Goal: Task Accomplishment & Management: Use online tool/utility

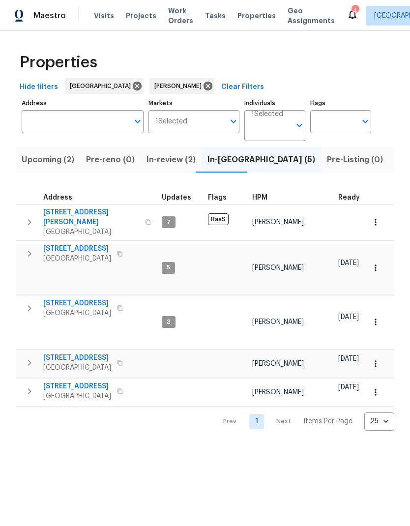
click at [81, 244] on span "[STREET_ADDRESS]" at bounding box center [77, 249] width 68 height 10
click at [80, 382] on span "[STREET_ADDRESS]" at bounding box center [77, 387] width 68 height 10
click at [89, 353] on span "3201 Brookhollow Dr" at bounding box center [77, 358] width 68 height 10
click at [26, 386] on icon "button" at bounding box center [30, 392] width 12 height 12
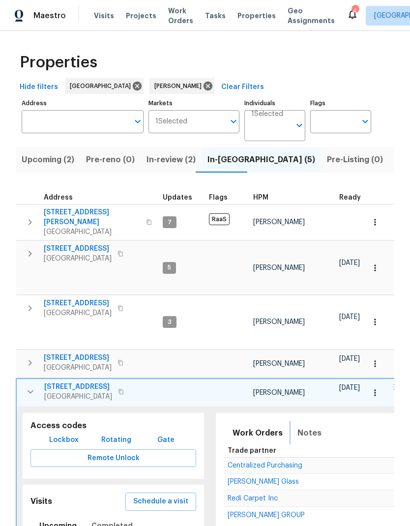
click at [311, 426] on span "Notes" at bounding box center [309, 433] width 24 height 14
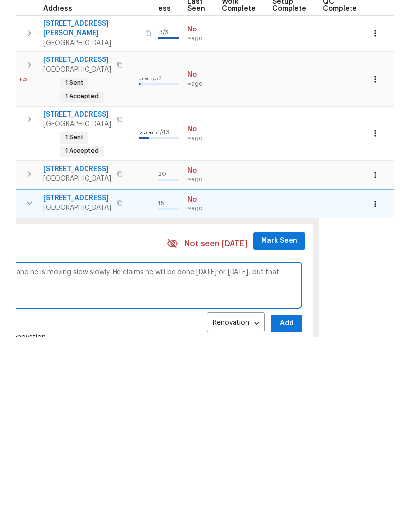
scroll to position [0, 471]
type textarea "Flooring has been installed, but Jesus only has one guy here working, and he is…"
click at [279, 506] on span "Add" at bounding box center [287, 512] width 16 height 12
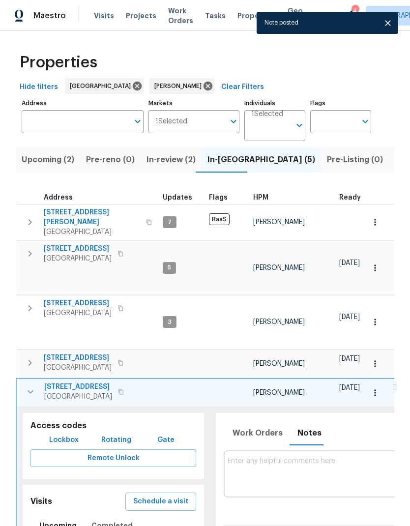
scroll to position [0, 0]
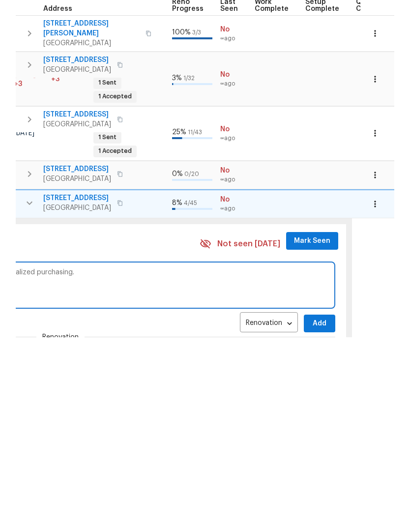
scroll to position [0, 465]
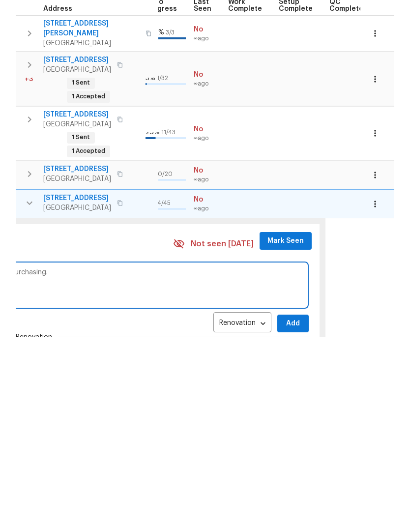
type textarea "Appliances have not been delivered yet. I have followed up with centralized pur…"
click at [287, 506] on span "Add" at bounding box center [293, 512] width 16 height 12
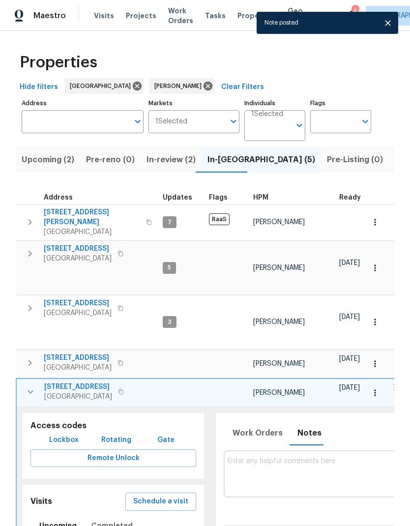
scroll to position [0, 0]
click at [32, 386] on icon "button" at bounding box center [31, 392] width 12 height 12
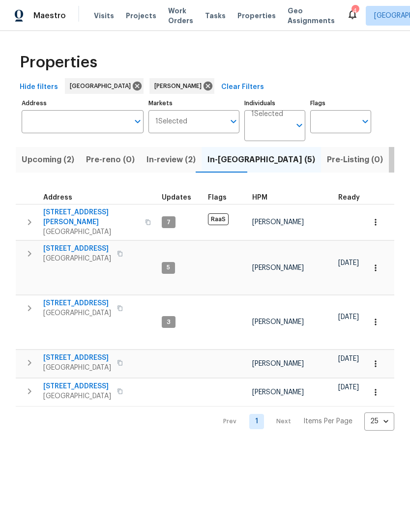
click at [395, 162] on span "Listed (11)" at bounding box center [414, 160] width 39 height 14
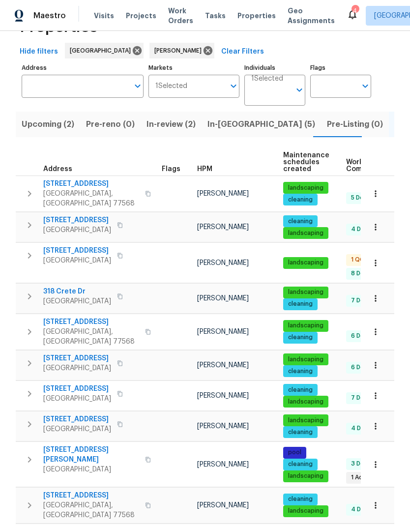
scroll to position [35, 0]
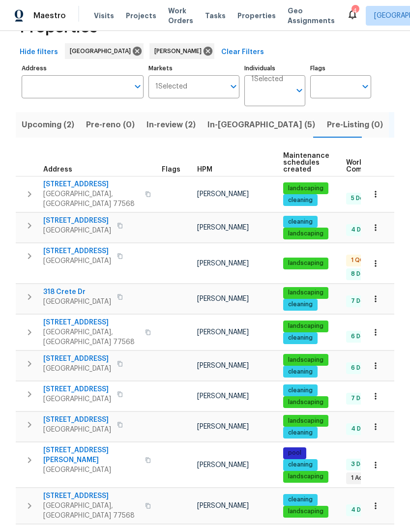
click at [103, 526] on span "3530 Glowing Horizon Rd" at bounding box center [77, 533] width 68 height 10
click at [223, 122] on span "In-reno (5)" at bounding box center [262, 125] width 108 height 14
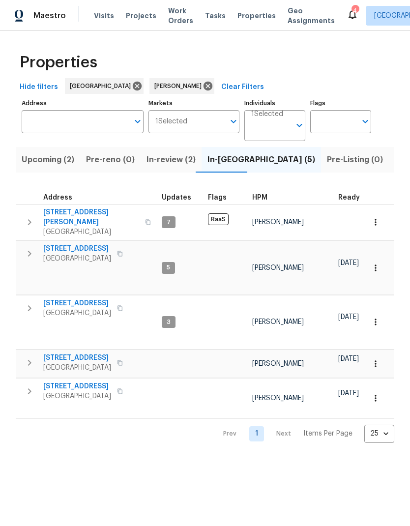
click at [77, 214] on span "[STREET_ADDRESS][PERSON_NAME]" at bounding box center [91, 218] width 96 height 20
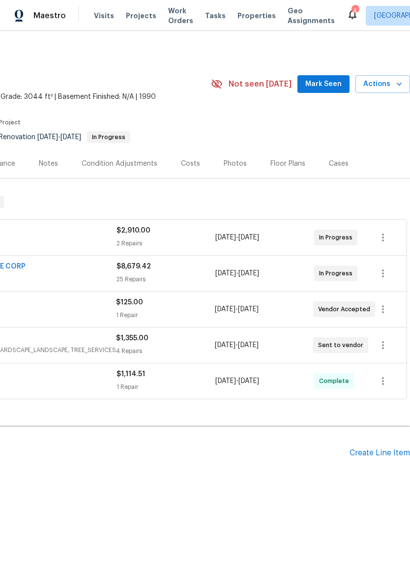
click at [400, 82] on icon "button" at bounding box center [399, 84] width 10 height 10
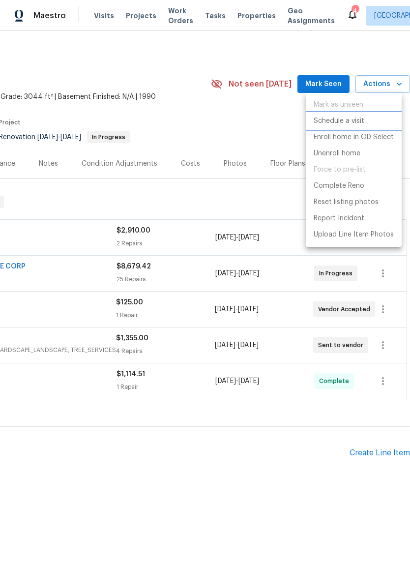
click at [357, 121] on p "Schedule a visit" at bounding box center [339, 121] width 51 height 10
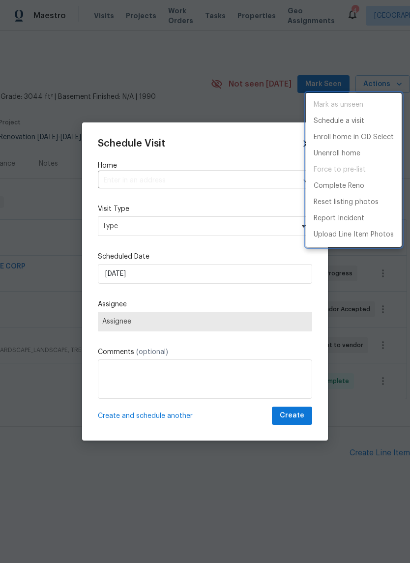
type input "6719 Trimstone Dr, Pasadena, TX 77505"
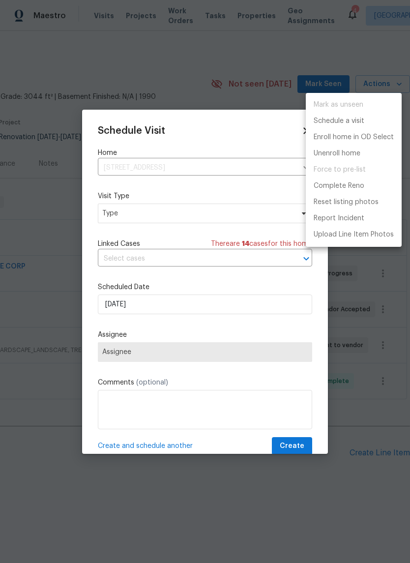
click at [216, 209] on div at bounding box center [205, 281] width 410 height 563
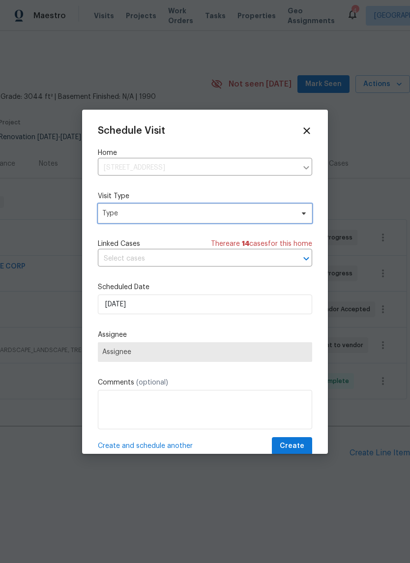
click at [295, 204] on span "Type" at bounding box center [205, 214] width 214 height 20
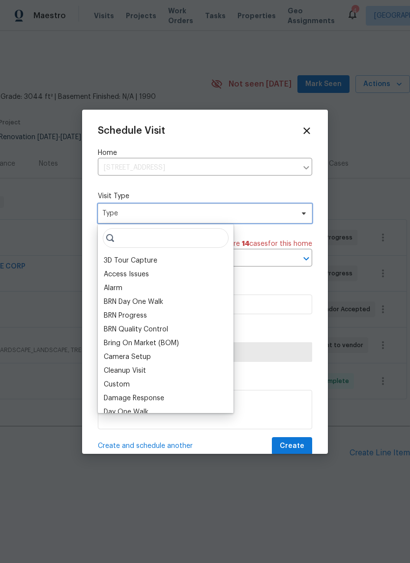
click at [295, 204] on span "Type" at bounding box center [205, 214] width 214 height 20
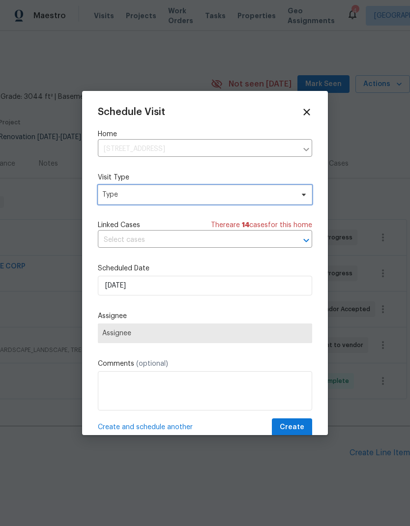
scroll to position [25, 0]
click at [303, 198] on icon at bounding box center [304, 195] width 8 height 8
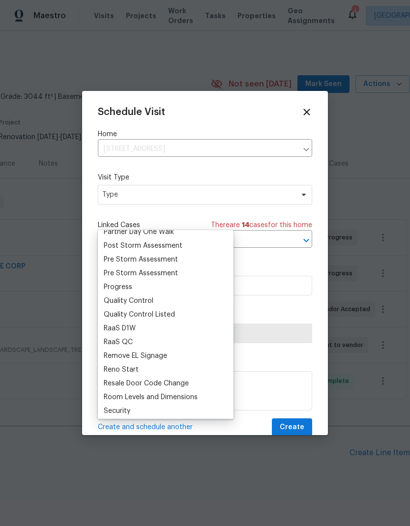
scroll to position [612, 0]
click at [160, 281] on div "Progress" at bounding box center [166, 288] width 130 height 14
click at [130, 283] on div "Progress" at bounding box center [118, 288] width 29 height 10
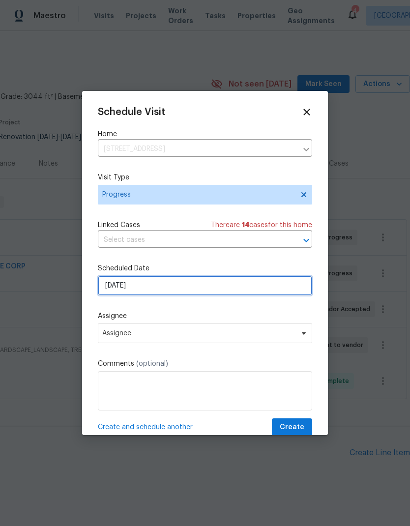
click at [174, 282] on input "8/26/2025" at bounding box center [205, 286] width 214 height 20
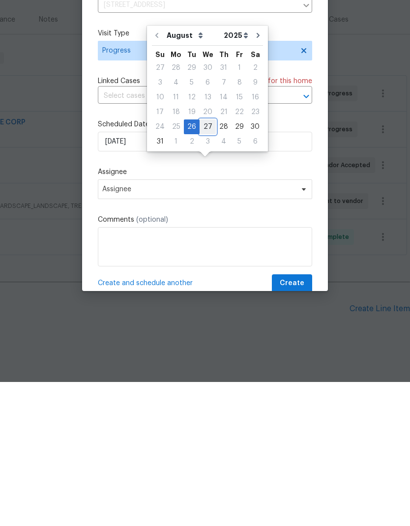
click at [206, 264] on div "27" at bounding box center [208, 271] width 16 height 14
type input "8/27/2025"
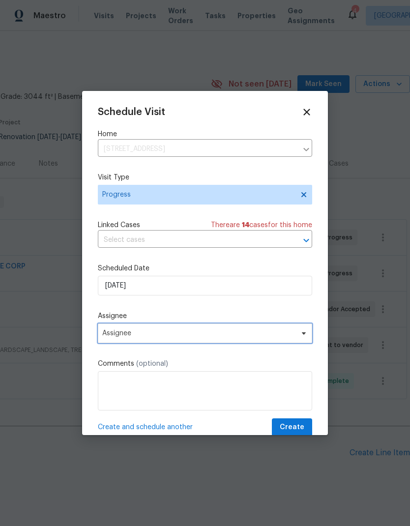
click at [173, 327] on span "Assignee" at bounding box center [205, 334] width 214 height 20
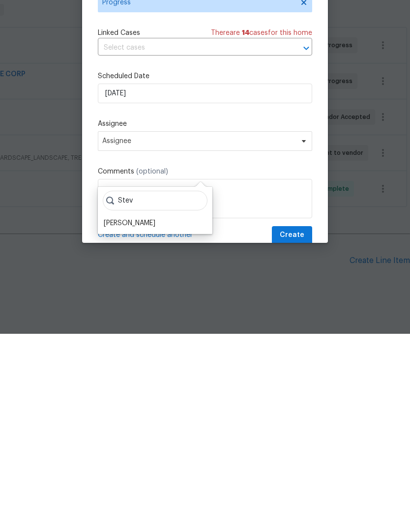
type input "Stev"
click at [159, 409] on div "[PERSON_NAME]" at bounding box center [155, 416] width 109 height 14
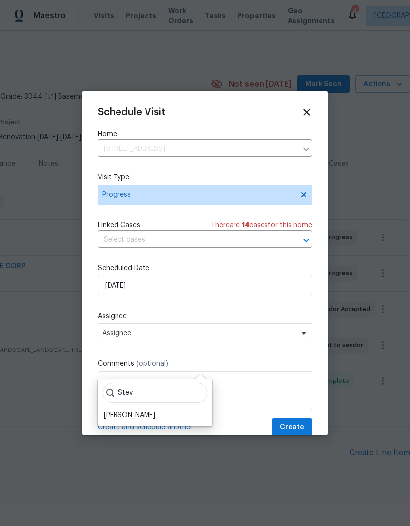
click at [142, 411] on div "[PERSON_NAME]" at bounding box center [130, 416] width 52 height 10
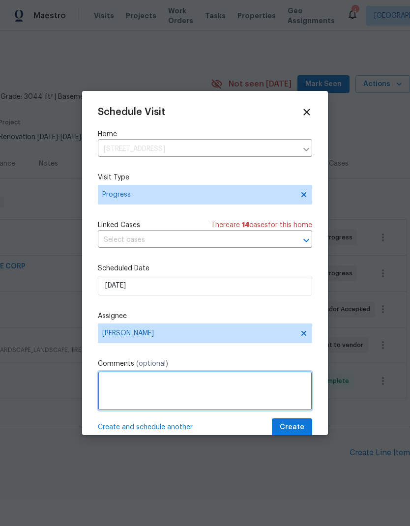
click at [177, 393] on textarea at bounding box center [205, 390] width 214 height 39
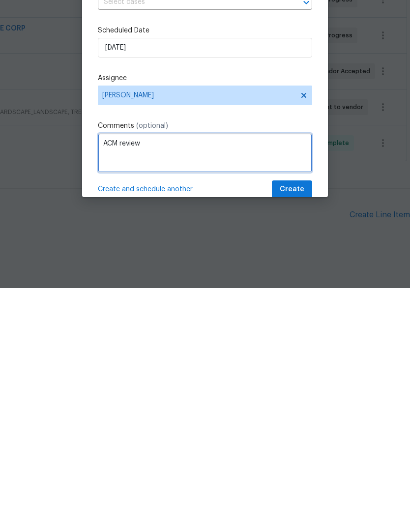
click at [109, 371] on textarea "ACM review" at bounding box center [205, 390] width 214 height 39
click at [108, 371] on textarea "ACM review" at bounding box center [205, 390] width 214 height 39
type textarea "ACM review"
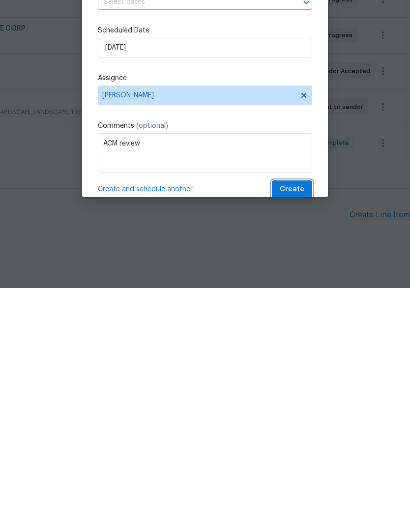
click at [300, 421] on span "Create" at bounding box center [292, 427] width 25 height 12
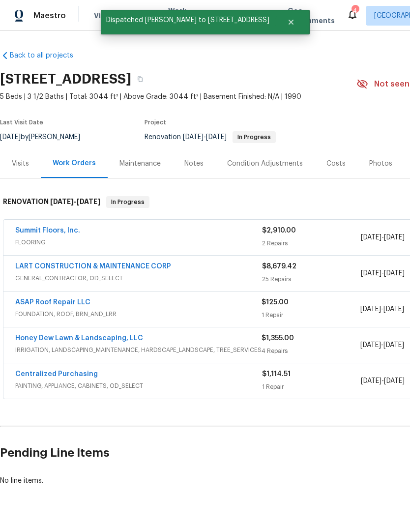
scroll to position [0, 0]
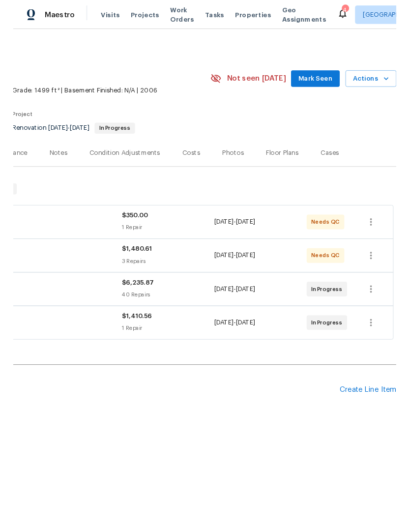
scroll to position [0, 146]
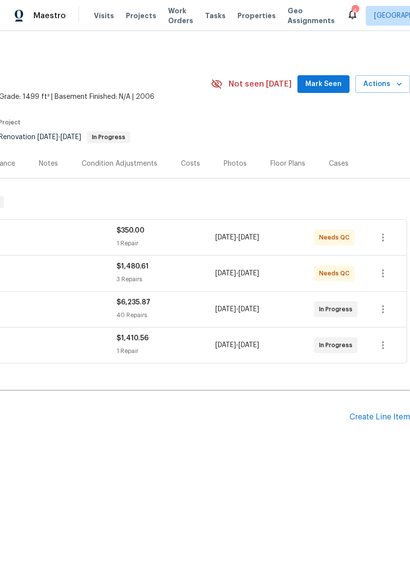
click at [394, 85] on icon "button" at bounding box center [399, 84] width 10 height 10
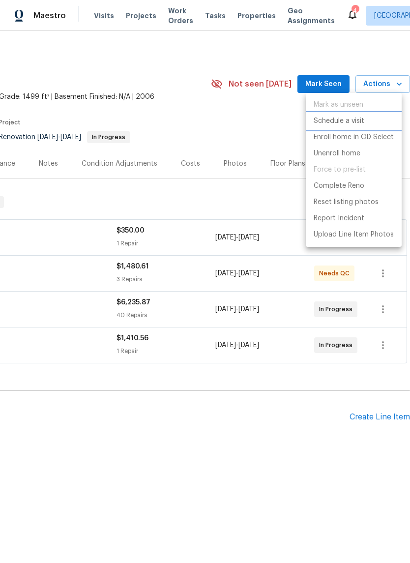
click at [357, 119] on p "Schedule a visit" at bounding box center [339, 121] width 51 height 10
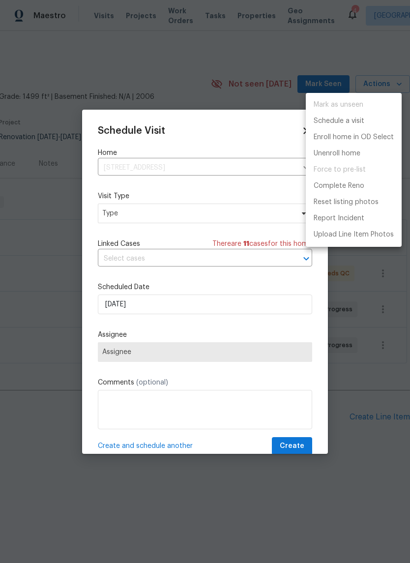
click at [192, 208] on div at bounding box center [205, 281] width 410 height 563
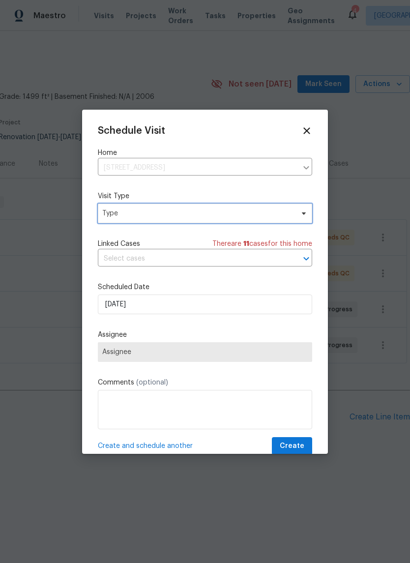
click at [262, 216] on span "Type" at bounding box center [197, 213] width 191 height 10
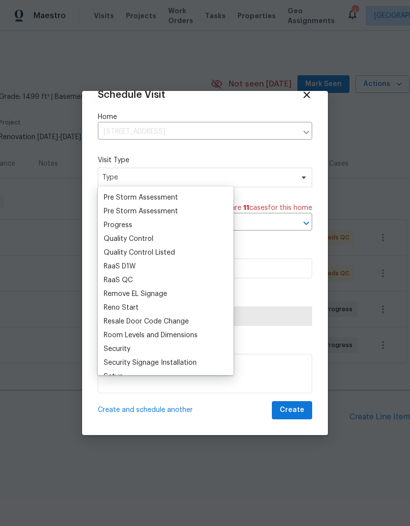
scroll to position [624, 0]
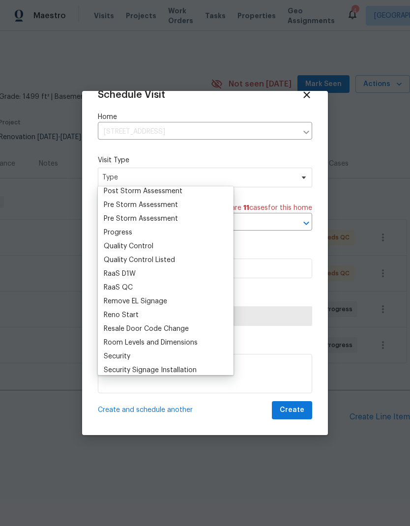
click at [141, 232] on div "Progress" at bounding box center [166, 233] width 130 height 14
click at [127, 232] on div "Progress" at bounding box center [118, 233] width 29 height 10
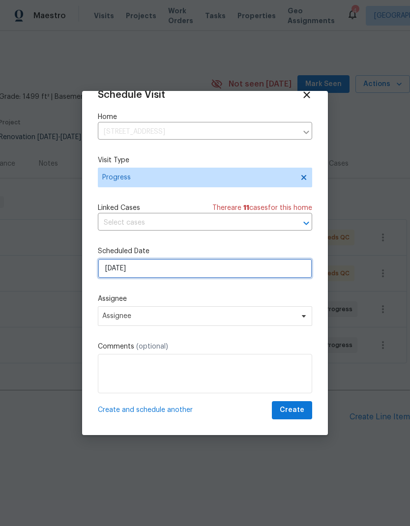
click at [187, 266] on input "8/26/2025" at bounding box center [205, 269] width 214 height 20
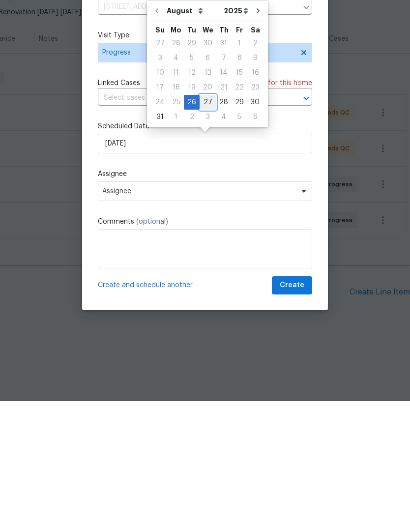
click at [200, 220] on div "27" at bounding box center [208, 227] width 16 height 15
type input "8/27/2025"
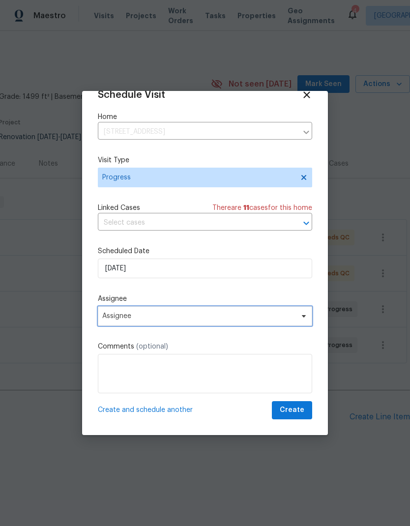
click at [195, 315] on span "Assignee" at bounding box center [198, 316] width 193 height 8
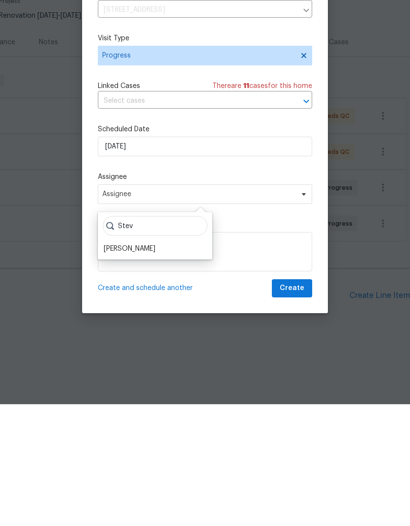
type input "Stev"
click at [141, 365] on div "[PERSON_NAME]" at bounding box center [130, 370] width 52 height 10
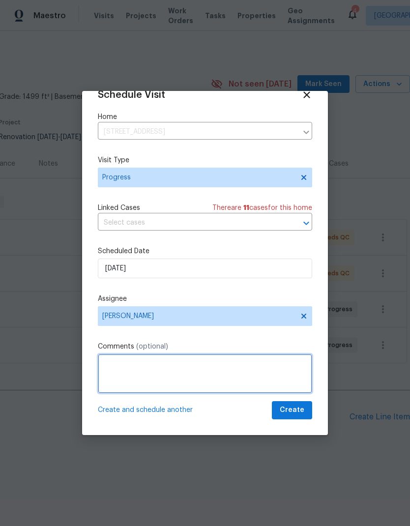
click at [162, 373] on textarea at bounding box center [205, 373] width 214 height 39
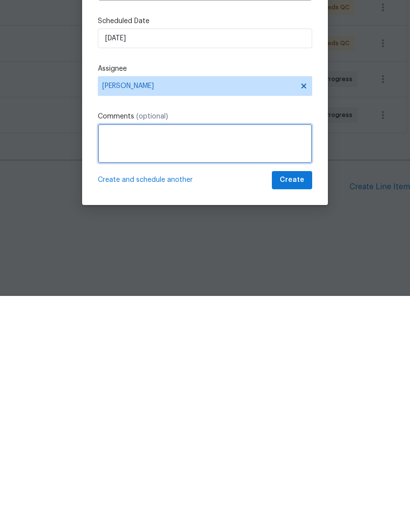
paste textarea "ACM review"
type textarea "ACM review"
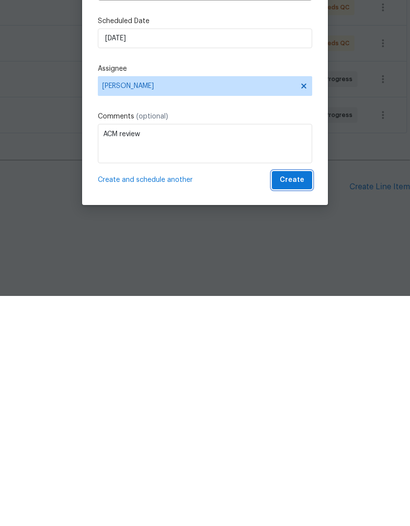
click at [300, 404] on span "Create" at bounding box center [292, 410] width 25 height 12
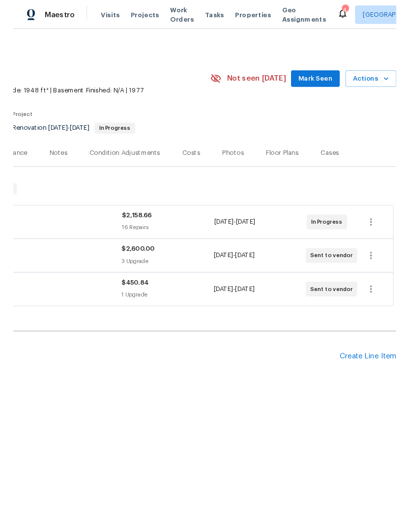
scroll to position [0, 146]
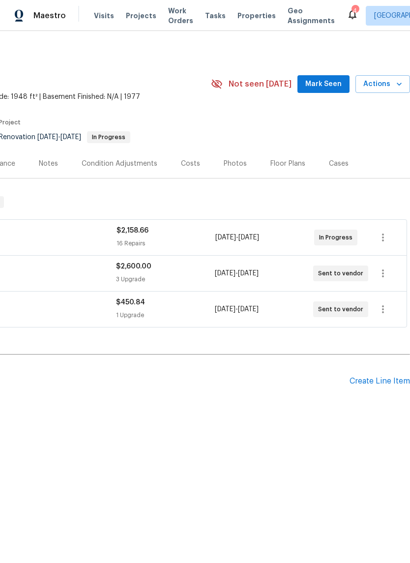
click at [399, 84] on icon "button" at bounding box center [399, 84] width 10 height 10
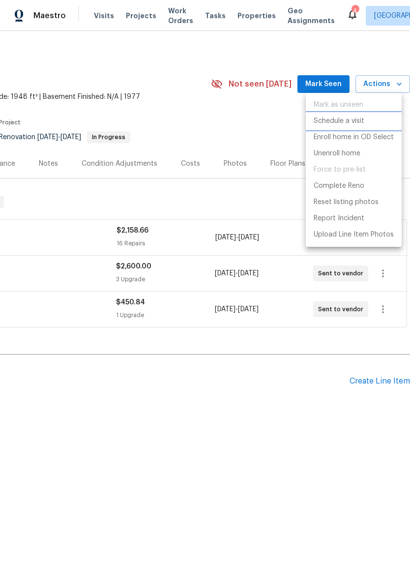
click at [358, 122] on p "Schedule a visit" at bounding box center [339, 121] width 51 height 10
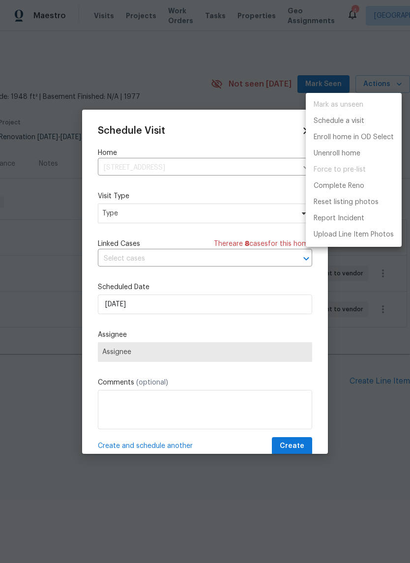
click at [209, 212] on div at bounding box center [205, 281] width 410 height 563
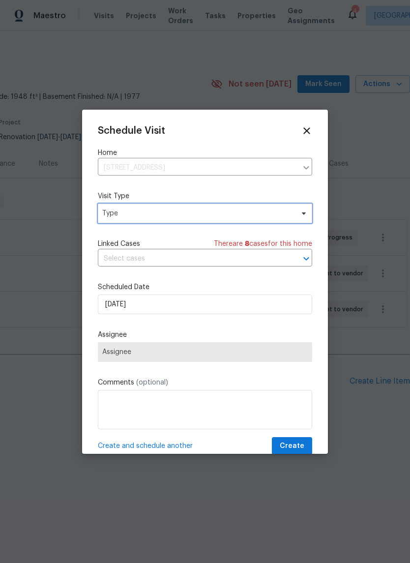
click at [260, 208] on span "Type" at bounding box center [205, 214] width 214 height 20
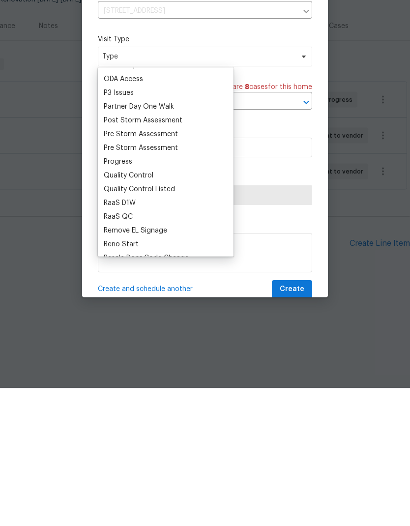
scroll to position [574, 0]
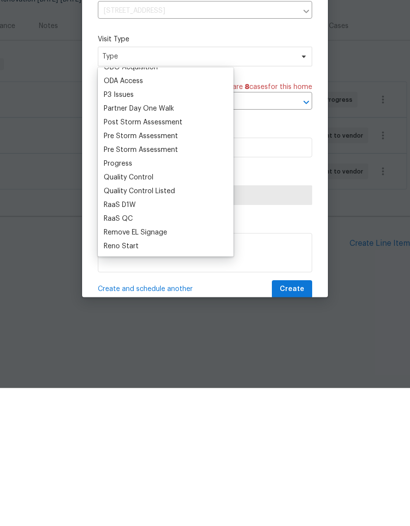
click at [131, 297] on div "Progress" at bounding box center [118, 302] width 29 height 10
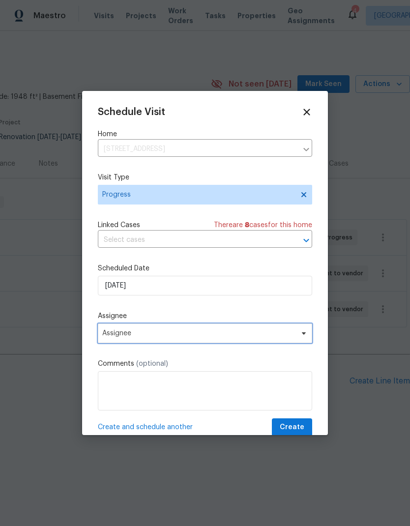
click at [170, 337] on span "Assignee" at bounding box center [198, 333] width 193 height 8
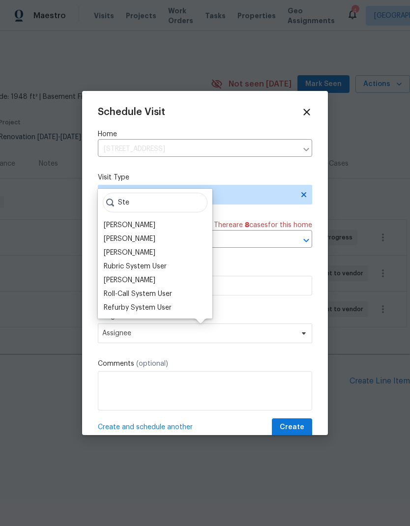
type input "Ste"
click at [146, 241] on div "[PERSON_NAME]" at bounding box center [130, 239] width 52 height 10
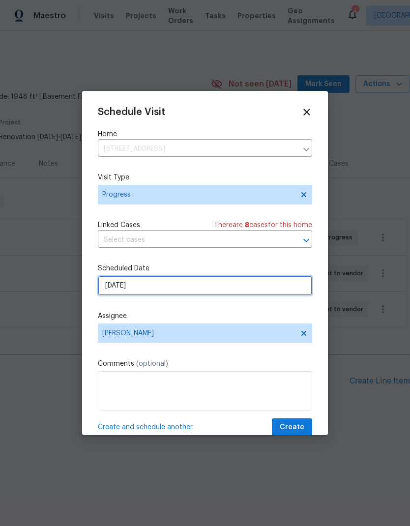
click at [189, 284] on input "8/26/2025" at bounding box center [205, 286] width 214 height 20
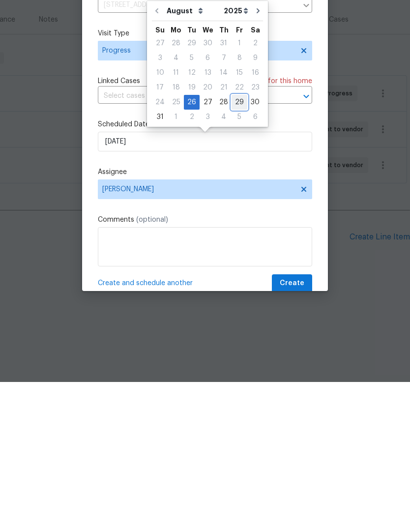
click at [237, 239] on div "29" at bounding box center [240, 246] width 16 height 14
type input "[DATE]"
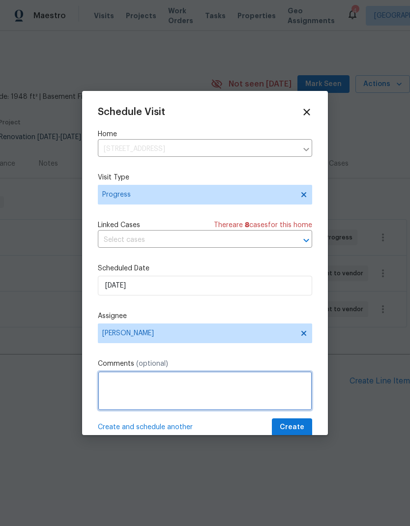
click at [167, 396] on textarea at bounding box center [205, 390] width 214 height 39
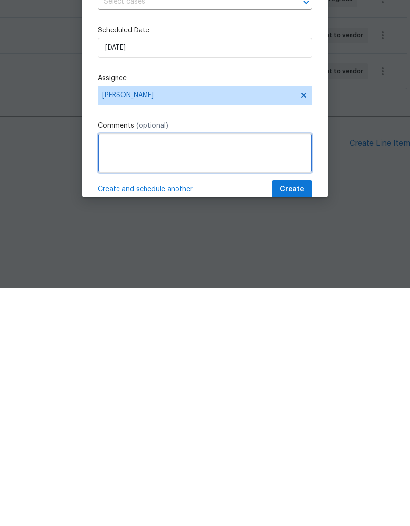
paste textarea "ACM review"
type textarea "ACM review"
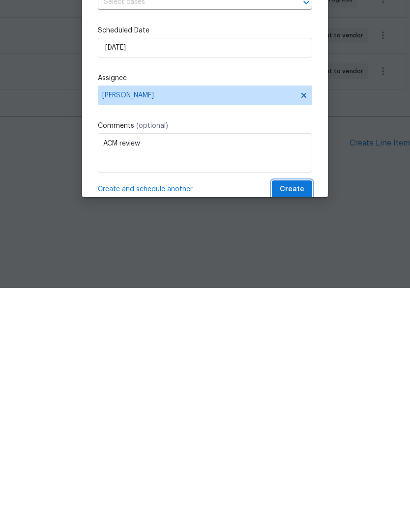
click at [299, 421] on span "Create" at bounding box center [292, 427] width 25 height 12
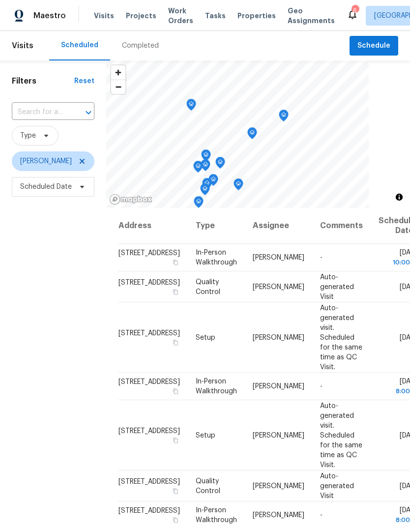
click at [0, 0] on span at bounding box center [0, 0] width 0 height 0
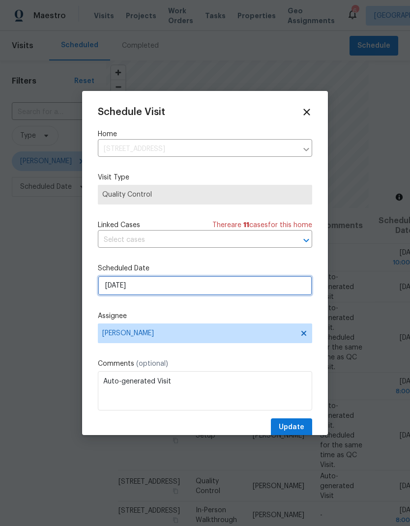
click at [251, 283] on input "[DATE]" at bounding box center [205, 286] width 214 height 20
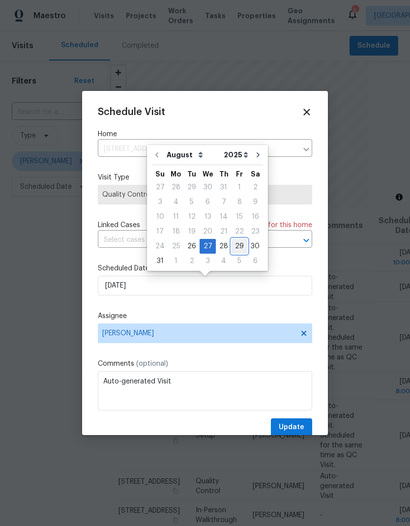
click at [235, 247] on div "29" at bounding box center [240, 246] width 16 height 14
type input "[DATE]"
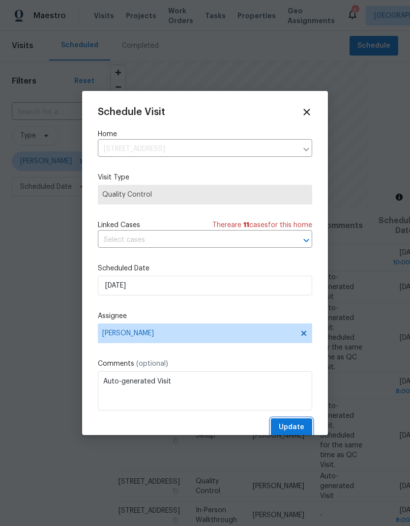
click at [301, 426] on span "Update" at bounding box center [292, 427] width 26 height 12
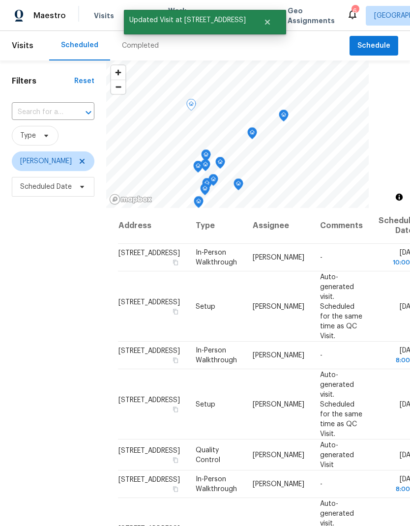
click at [0, 0] on icon at bounding box center [0, 0] width 0 height 0
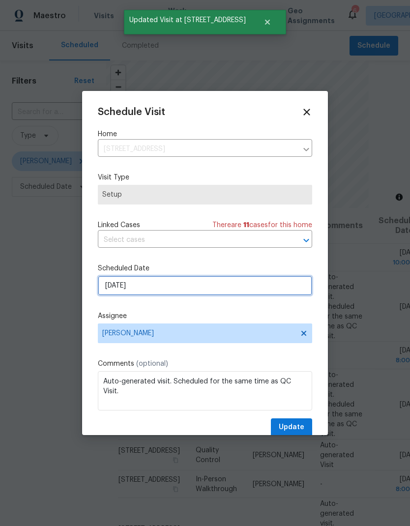
click at [246, 288] on input "8/27/2025" at bounding box center [205, 286] width 214 height 20
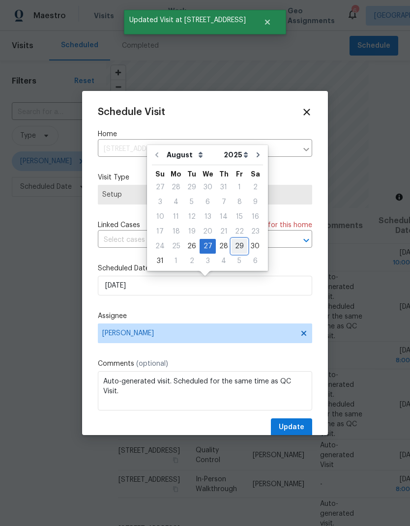
click at [234, 244] on div "29" at bounding box center [240, 246] width 16 height 14
type input "8/29/2025"
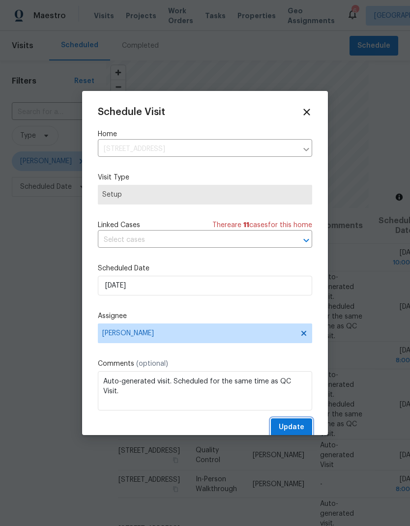
click at [297, 425] on span "Update" at bounding box center [292, 427] width 26 height 12
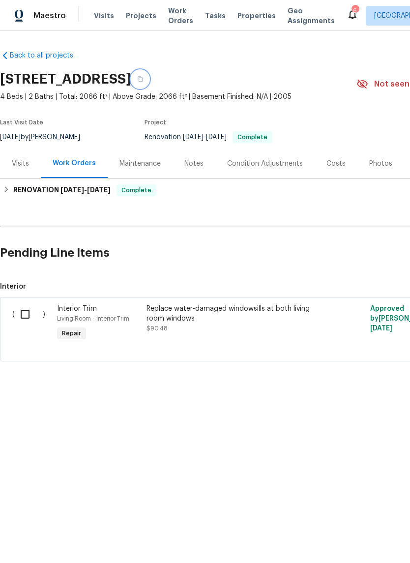
click at [143, 80] on icon "button" at bounding box center [140, 79] width 6 height 6
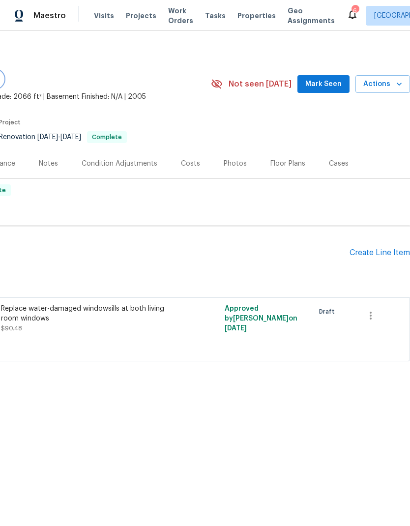
scroll to position [0, 146]
click at [398, 85] on icon "button" at bounding box center [399, 84] width 10 height 10
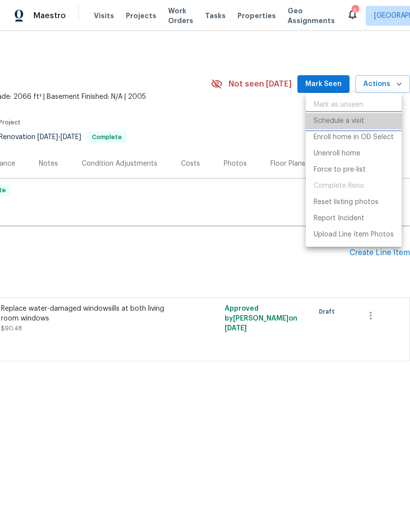
click at [351, 119] on p "Schedule a visit" at bounding box center [339, 121] width 51 height 10
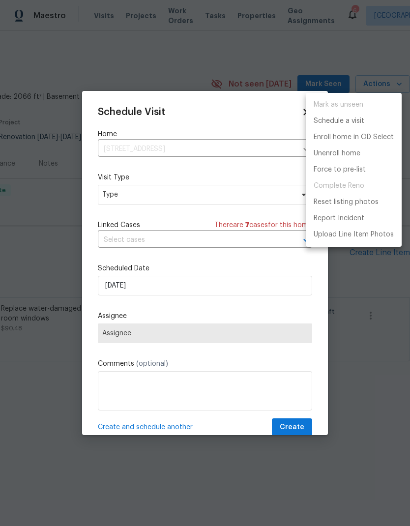
click at [277, 194] on div at bounding box center [205, 263] width 410 height 526
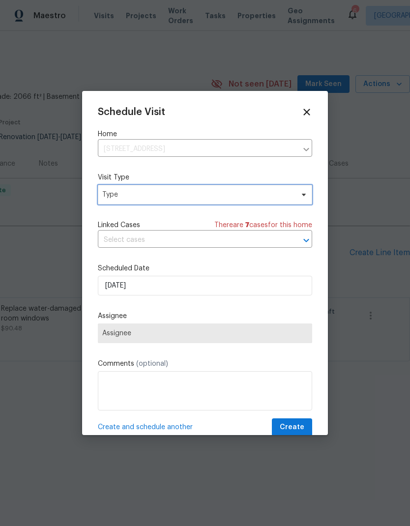
click at [303, 190] on span "Type" at bounding box center [205, 195] width 214 height 20
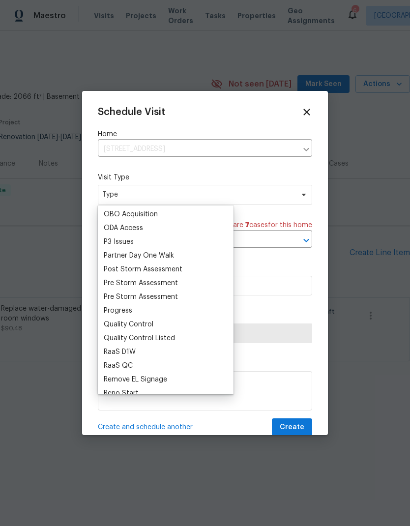
scroll to position [568, 0]
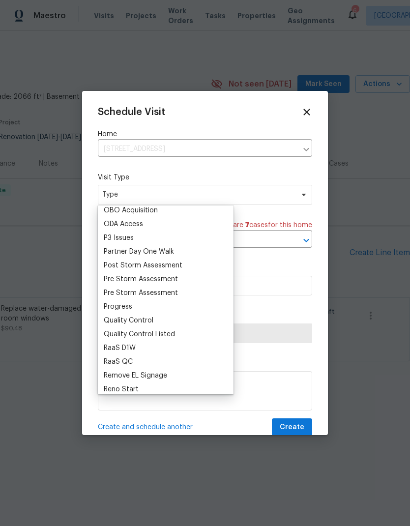
click at [143, 303] on div "Progress" at bounding box center [166, 307] width 130 height 14
click at [130, 308] on div "Progress" at bounding box center [118, 307] width 29 height 10
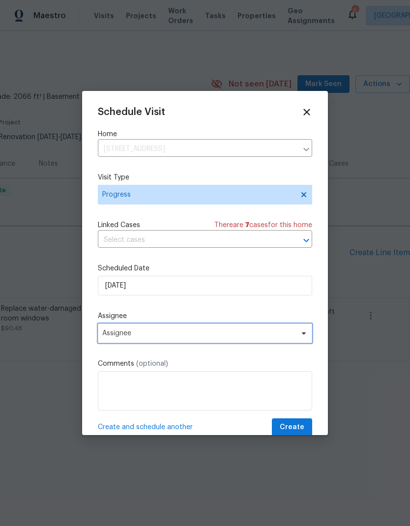
click at [177, 334] on span "Assignee" at bounding box center [198, 333] width 193 height 8
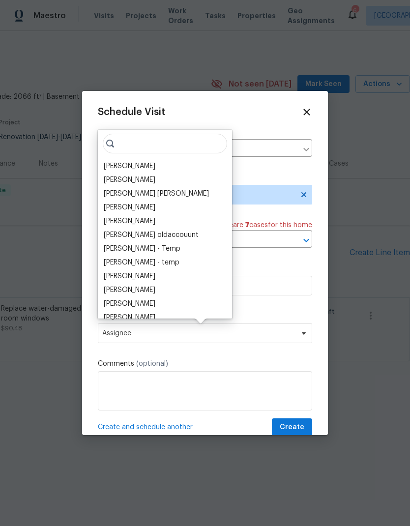
click at [138, 163] on div "[PERSON_NAME]" at bounding box center [130, 166] width 52 height 10
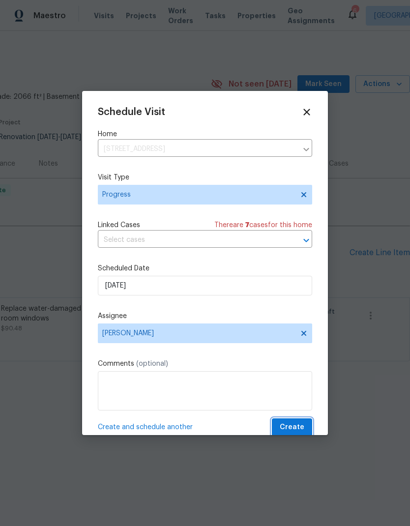
click at [298, 424] on span "Create" at bounding box center [292, 427] width 25 height 12
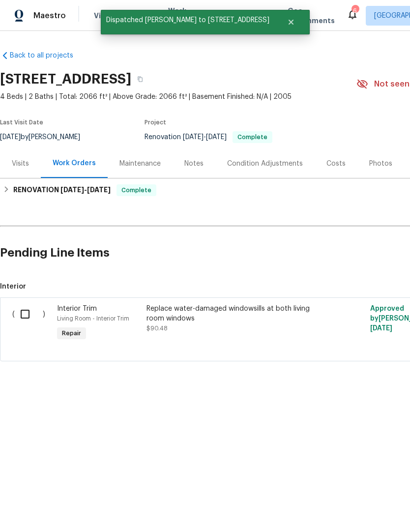
scroll to position [0, 0]
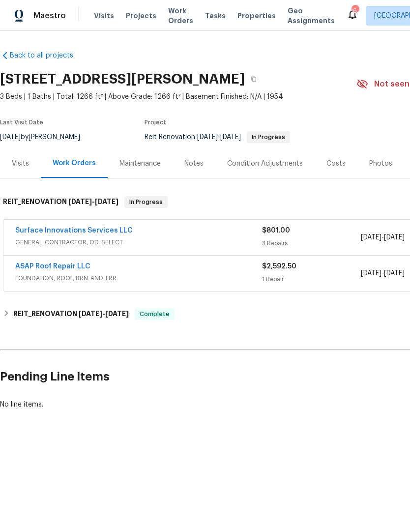
click at [87, 231] on link "Surface Innovations Services LLC" at bounding box center [74, 230] width 118 height 7
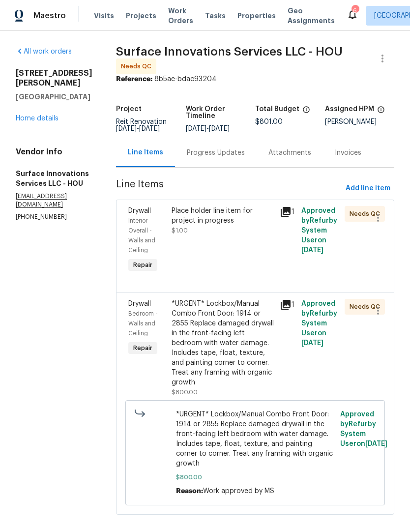
click at [48, 115] on link "Home details" at bounding box center [37, 118] width 43 height 7
